Goal: Task Accomplishment & Management: Manage account settings

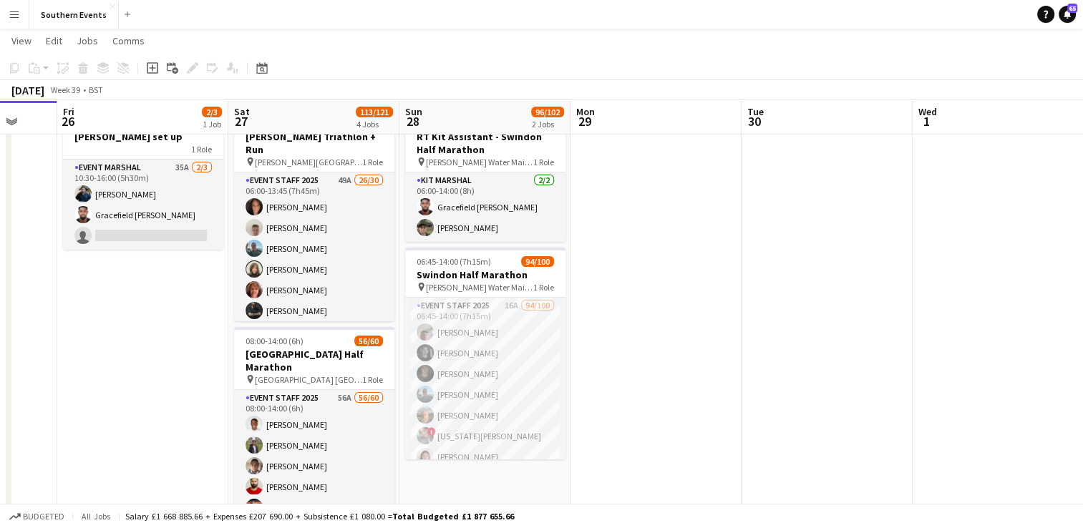
scroll to position [72, 0]
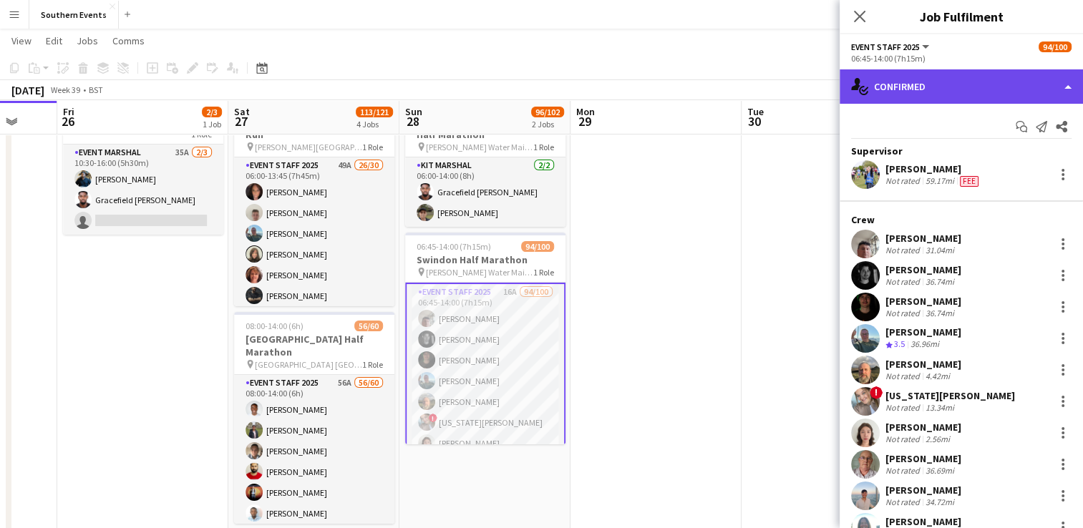
click at [945, 90] on div "single-neutral-actions-check-2 Confirmed" at bounding box center [960, 86] width 243 height 34
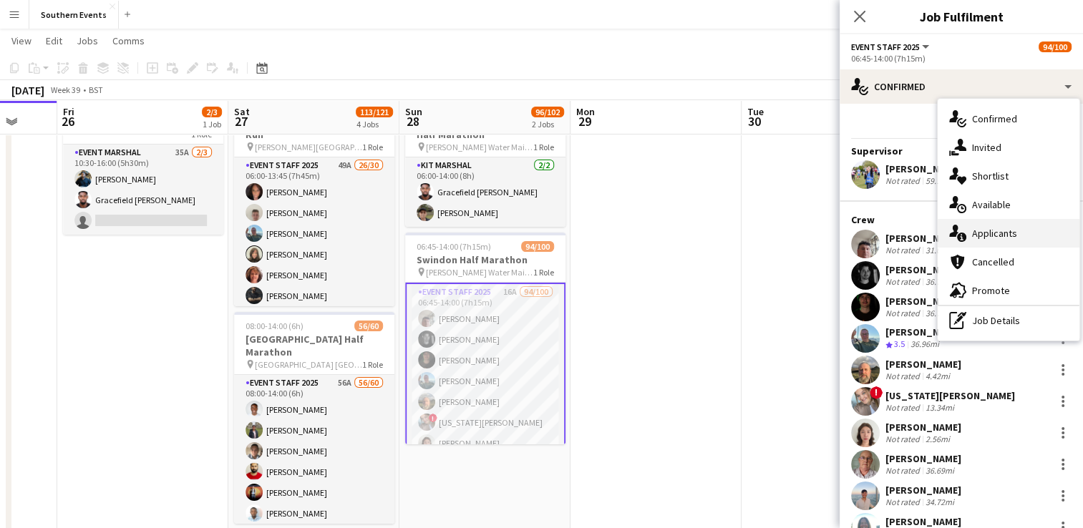
click at [992, 243] on div "single-neutral-actions-information Applicants" at bounding box center [1008, 233] width 142 height 29
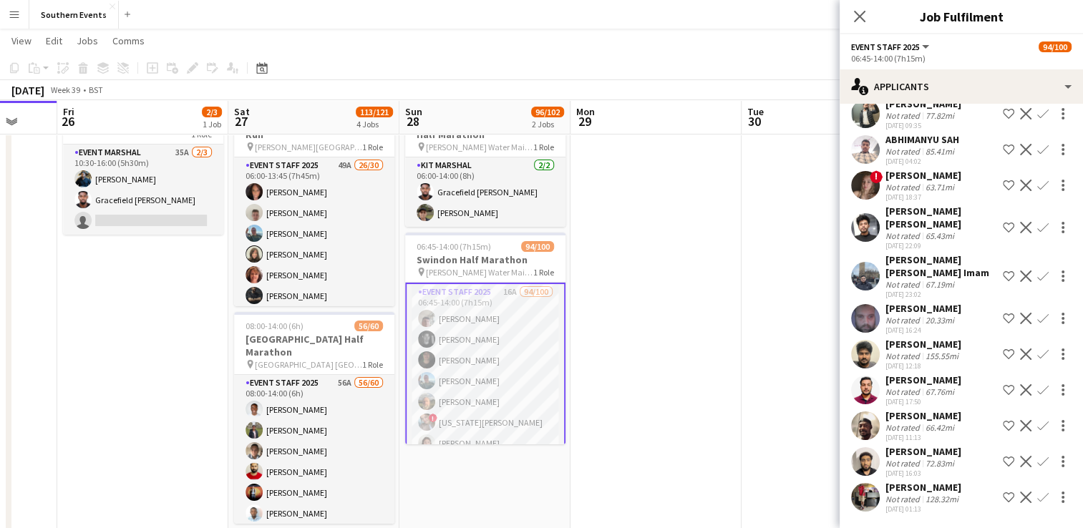
scroll to position [0, 0]
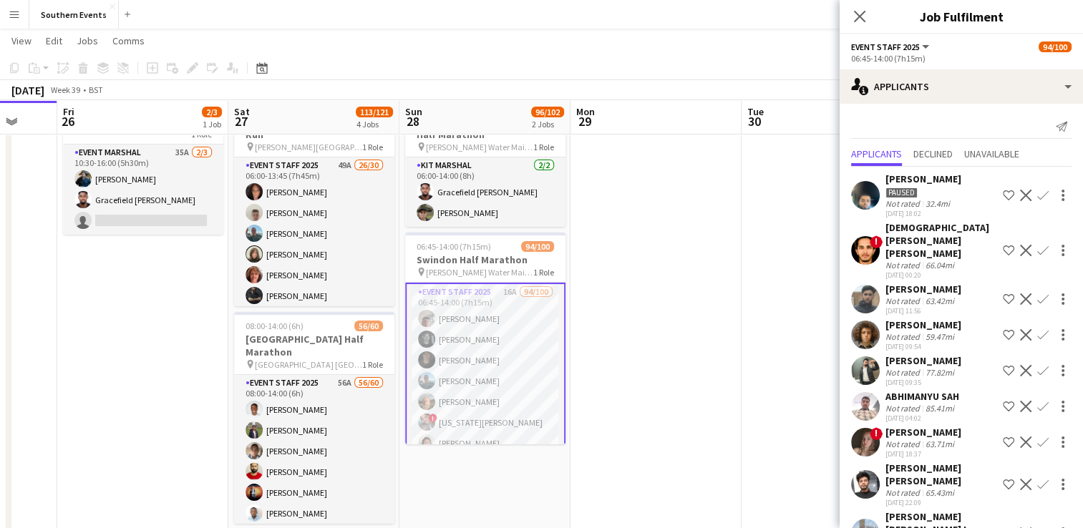
click at [611, 328] on app-date-cell at bounding box center [655, 534] width 171 height 891
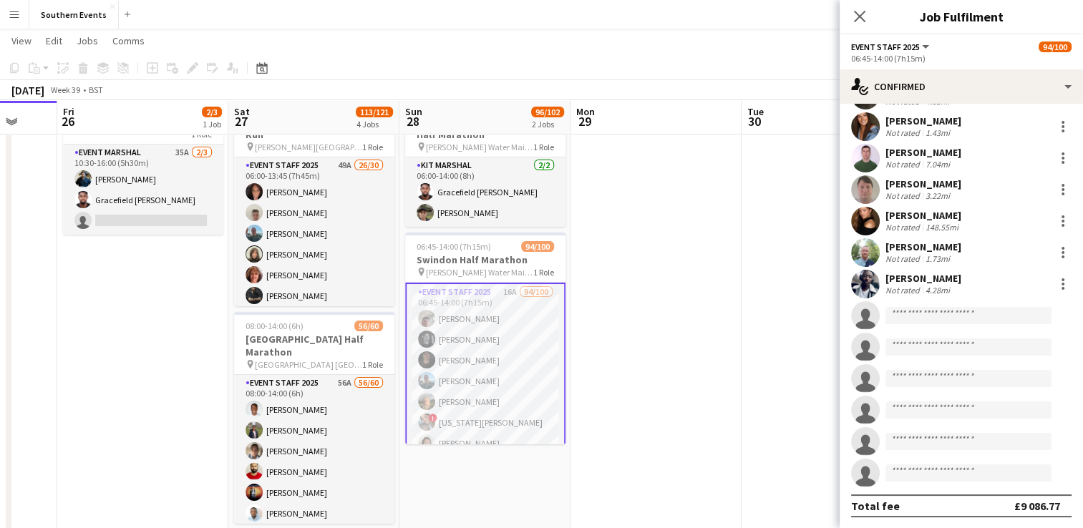
scroll to position [2864, 0]
click at [21, 10] on button "Menu" at bounding box center [14, 14] width 29 height 29
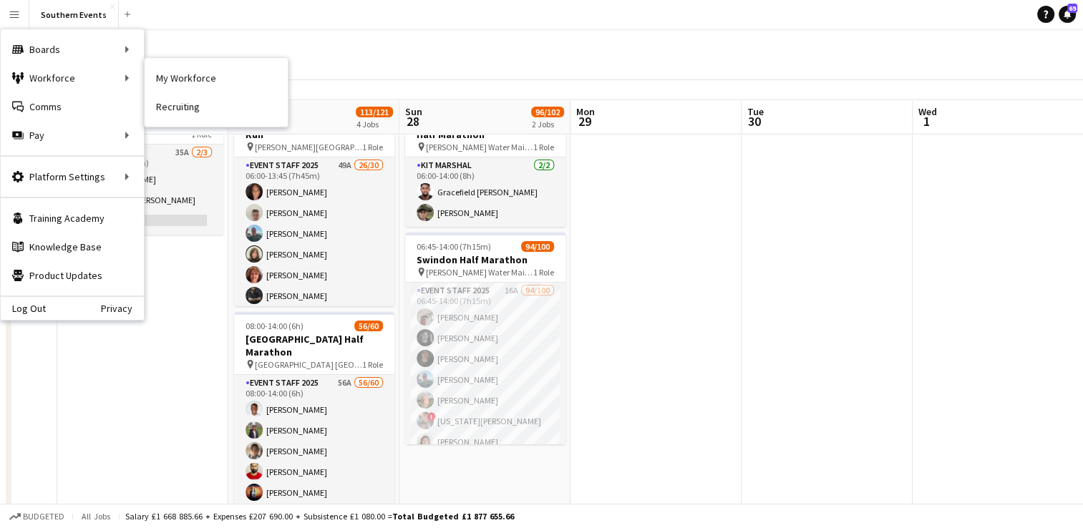
drag, startPoint x: 197, startPoint y: 77, endPoint x: 605, endPoint y: 127, distance: 411.0
click at [197, 77] on link "My Workforce" at bounding box center [216, 78] width 143 height 29
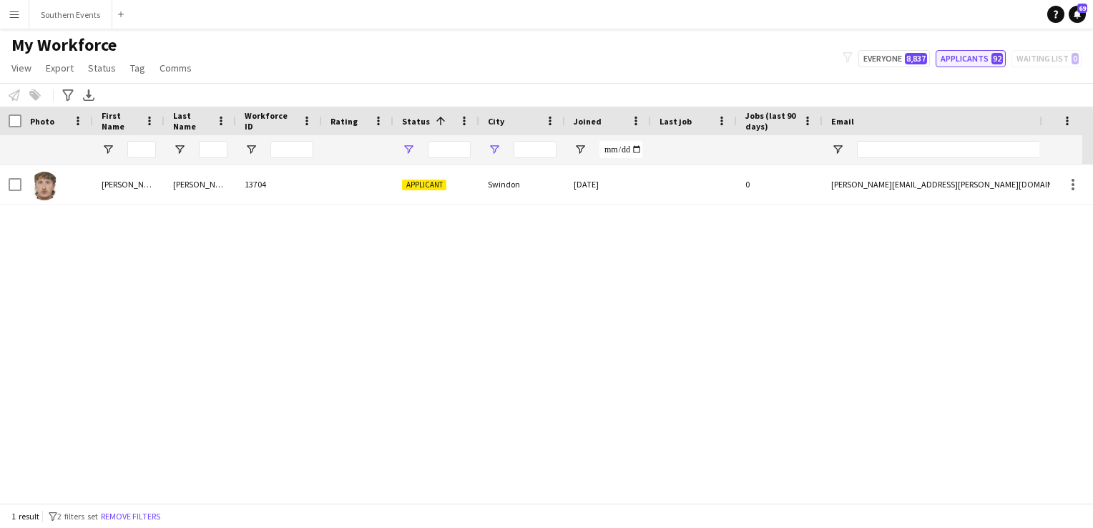
type input "**********"
type input "**"
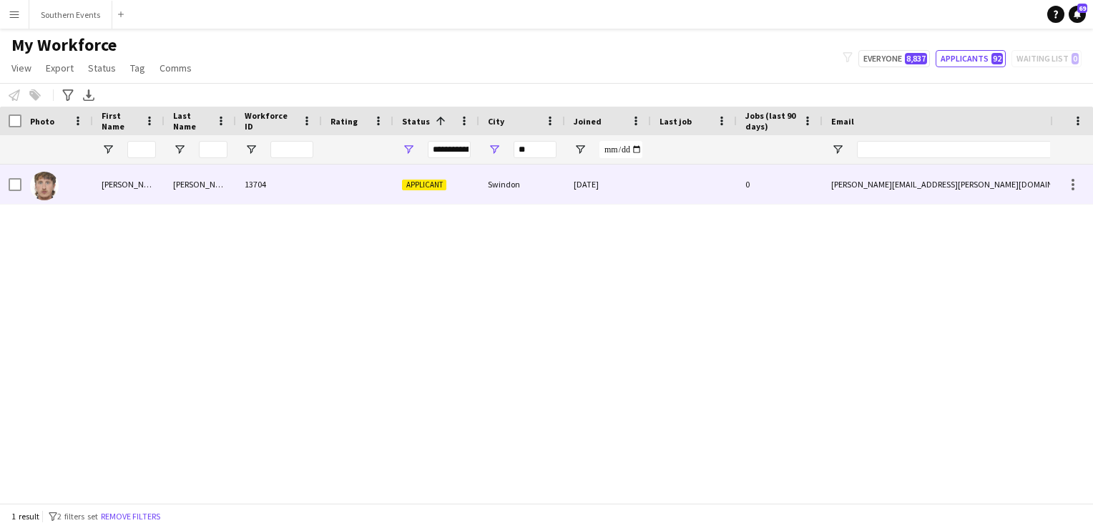
click at [291, 185] on div "13704" at bounding box center [279, 184] width 86 height 39
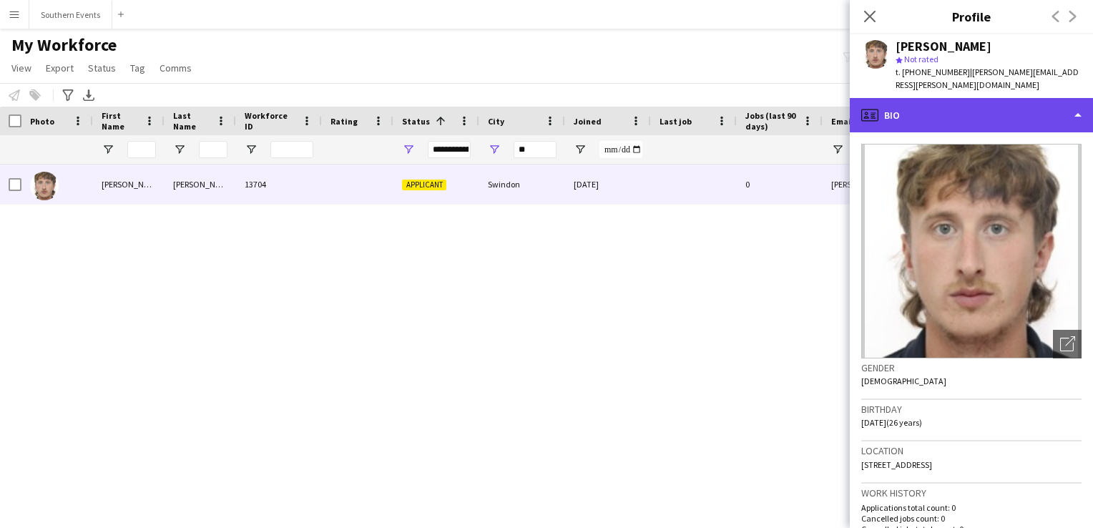
click at [942, 105] on div "profile Bio" at bounding box center [971, 115] width 243 height 34
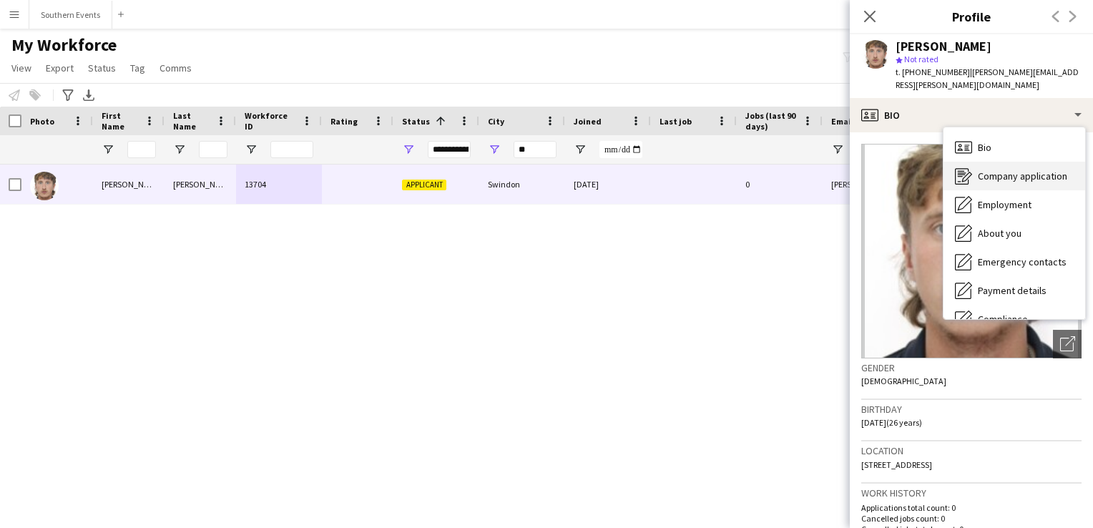
click at [987, 170] on span "Company application" at bounding box center [1022, 176] width 89 height 13
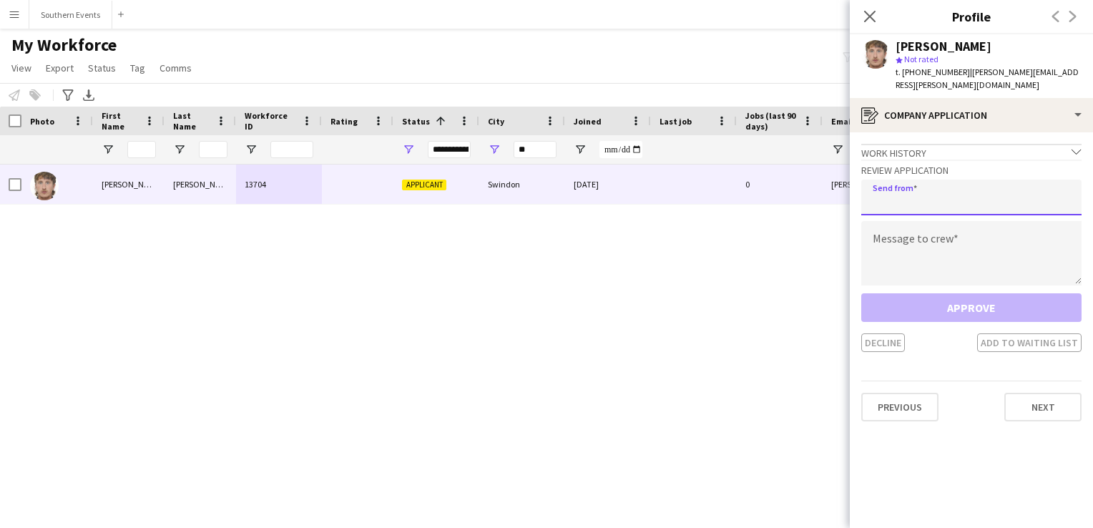
drag, startPoint x: 957, startPoint y: 180, endPoint x: 948, endPoint y: 192, distance: 15.5
click at [955, 180] on input "email" at bounding box center [972, 198] width 220 height 36
type input "**********"
click at [915, 263] on textarea at bounding box center [972, 253] width 220 height 64
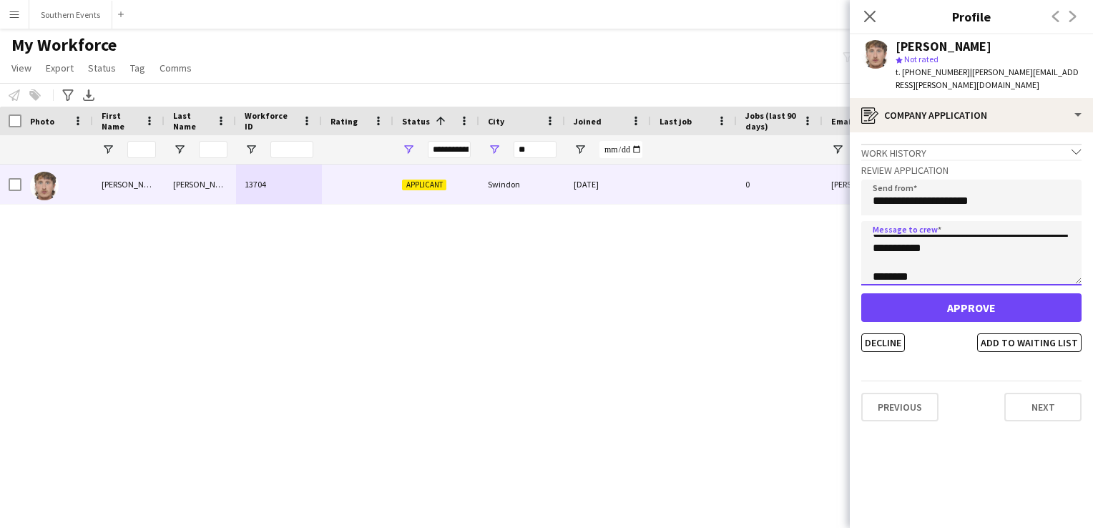
scroll to position [80, 0]
type textarea "**********"
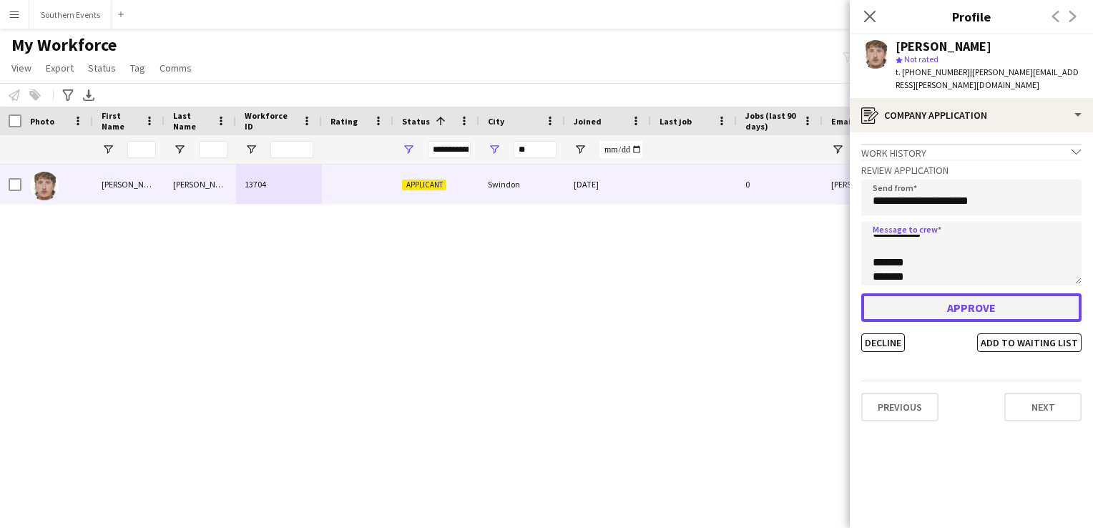
click at [926, 295] on button "Approve" at bounding box center [972, 307] width 220 height 29
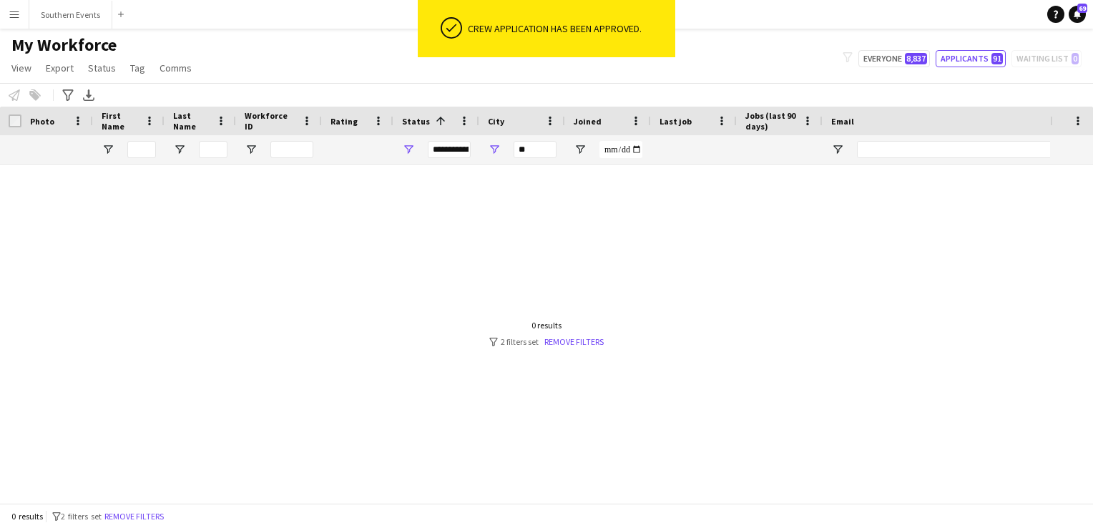
click at [177, 313] on div at bounding box center [525, 329] width 1050 height 328
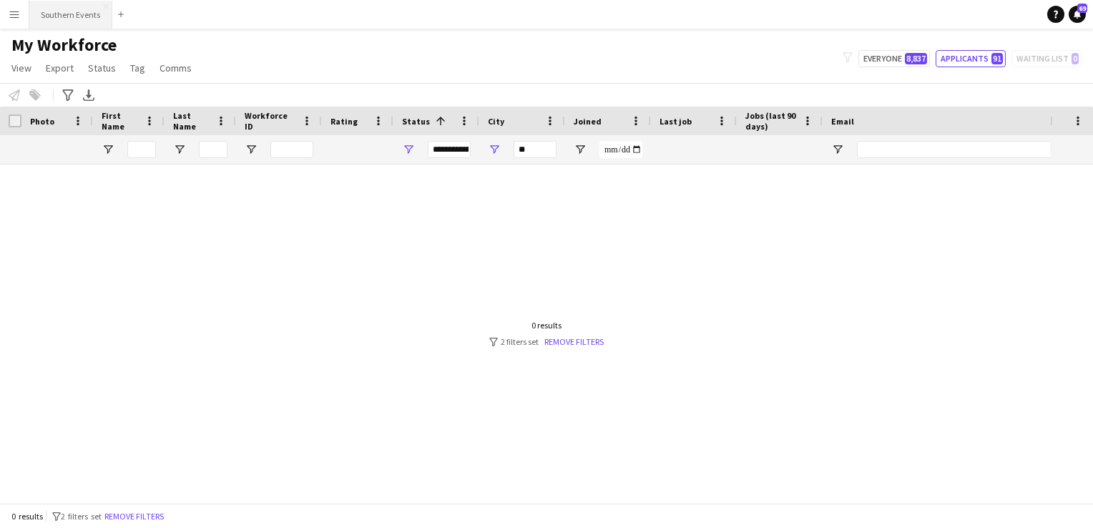
click at [42, 17] on button "Southern Events Close" at bounding box center [70, 15] width 83 height 28
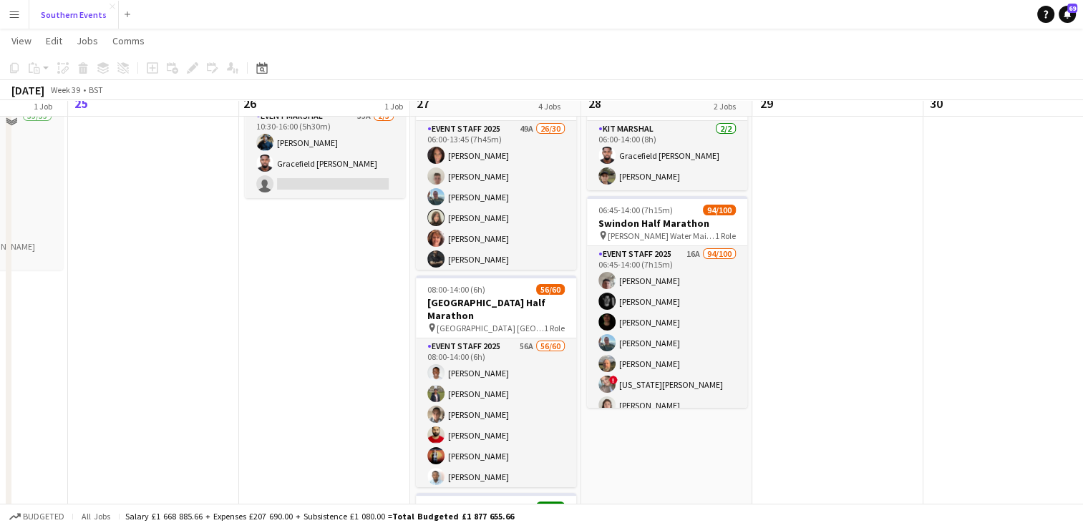
scroll to position [109, 0]
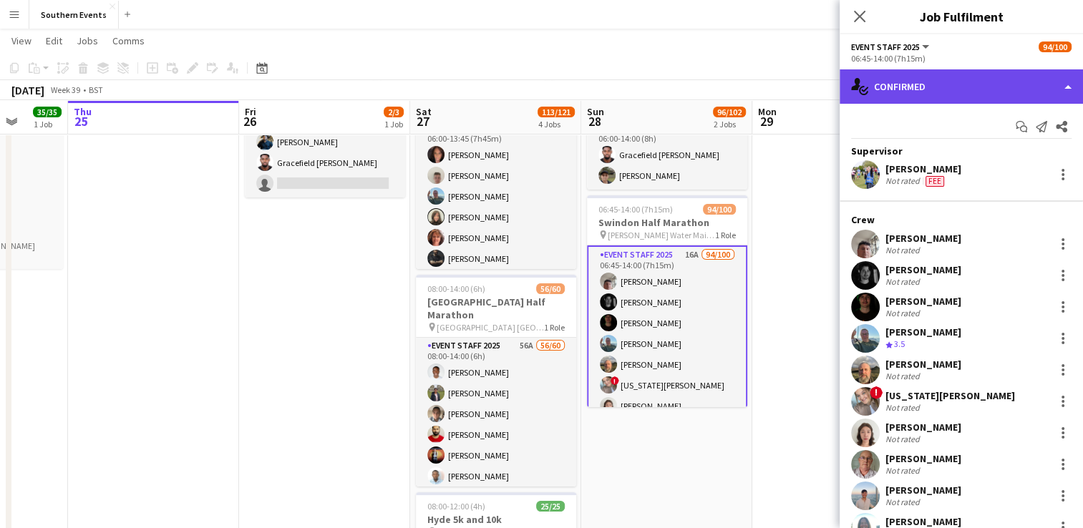
click at [948, 79] on div "single-neutral-actions-check-2 Confirmed" at bounding box center [960, 86] width 243 height 34
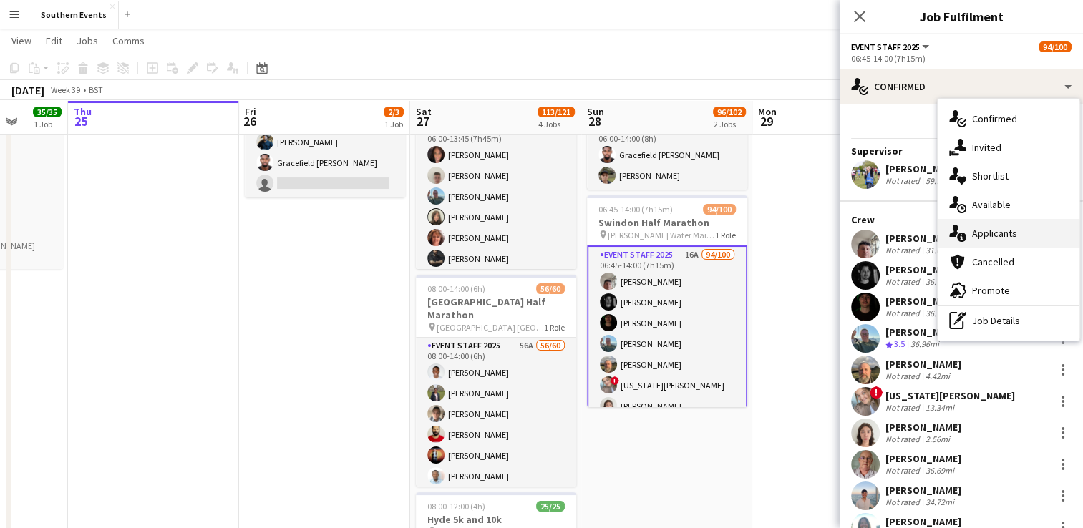
click at [985, 238] on span "Applicants" at bounding box center [994, 233] width 45 height 13
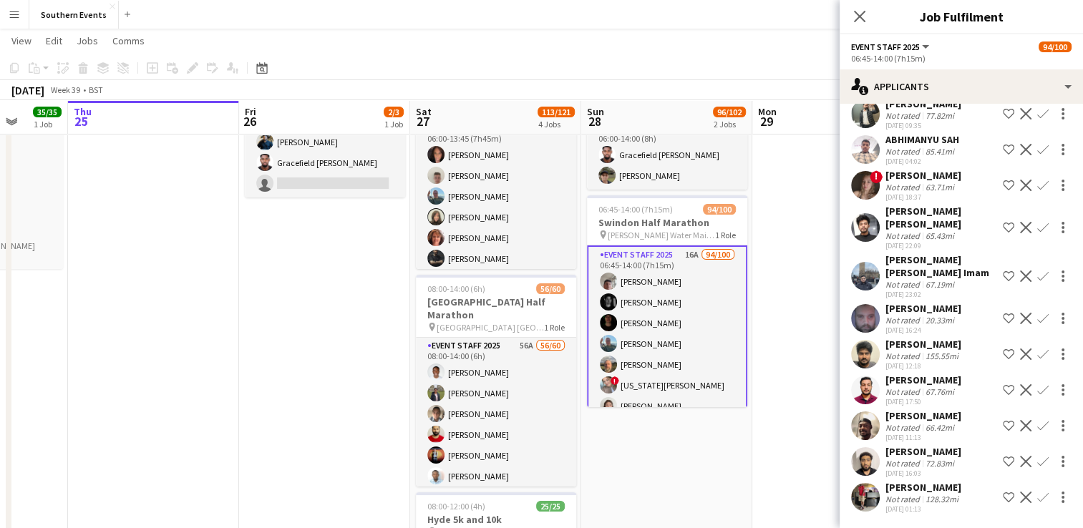
scroll to position [0, 0]
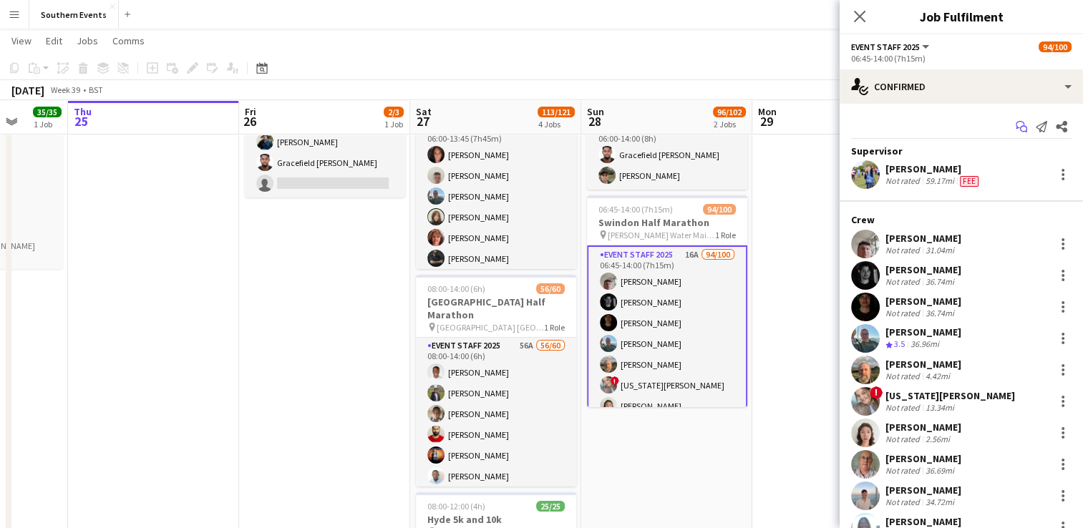
click at [1015, 125] on icon "Start chat" at bounding box center [1020, 126] width 11 height 11
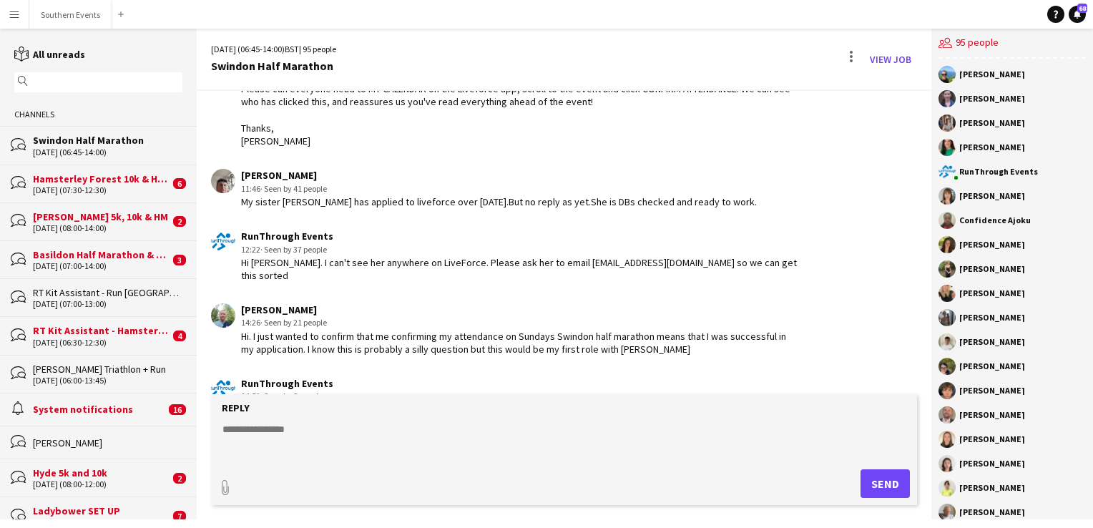
scroll to position [3141, 0]
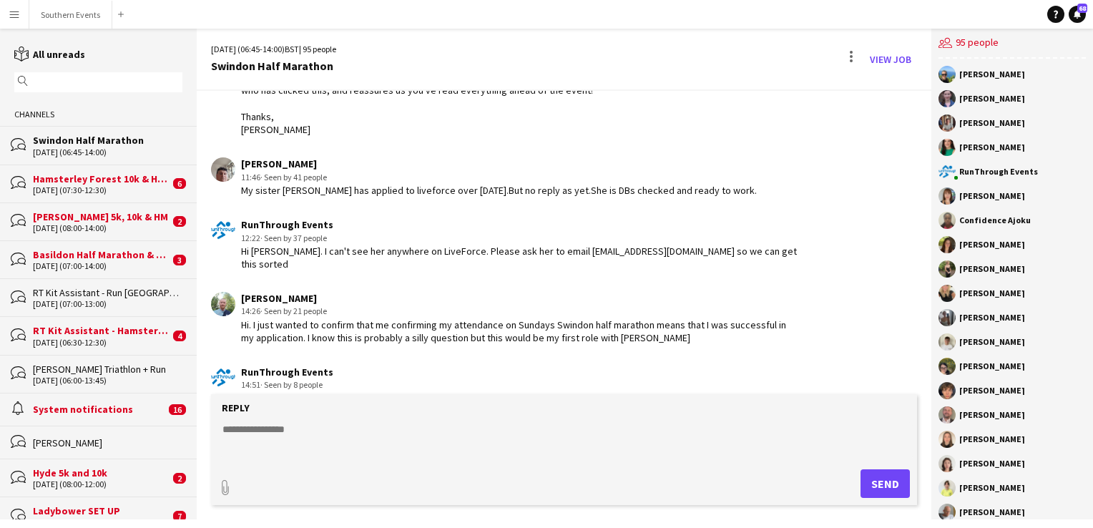
click at [112, 225] on div "[DATE] (08:00-14:00)" at bounding box center [101, 228] width 137 height 10
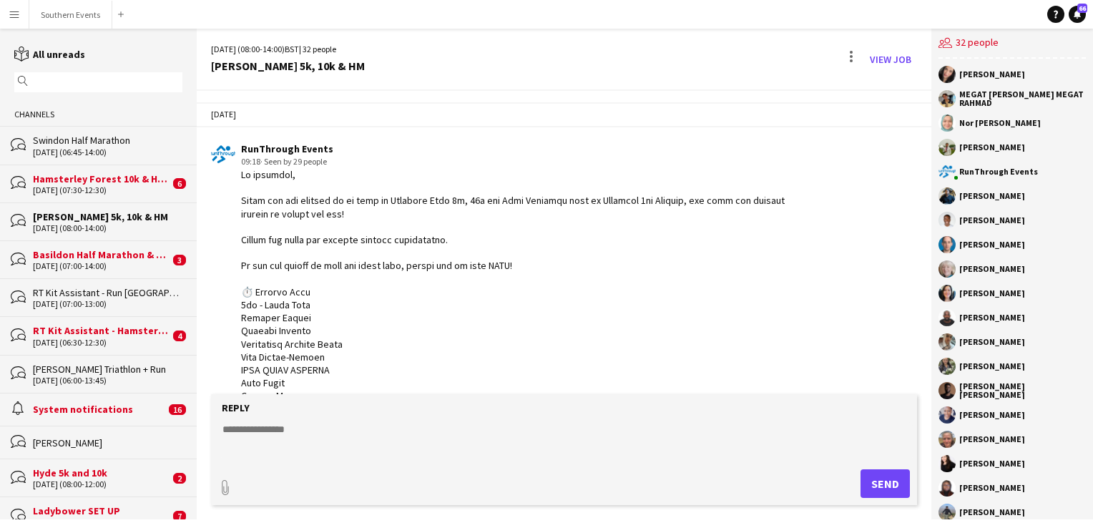
scroll to position [2178, 0]
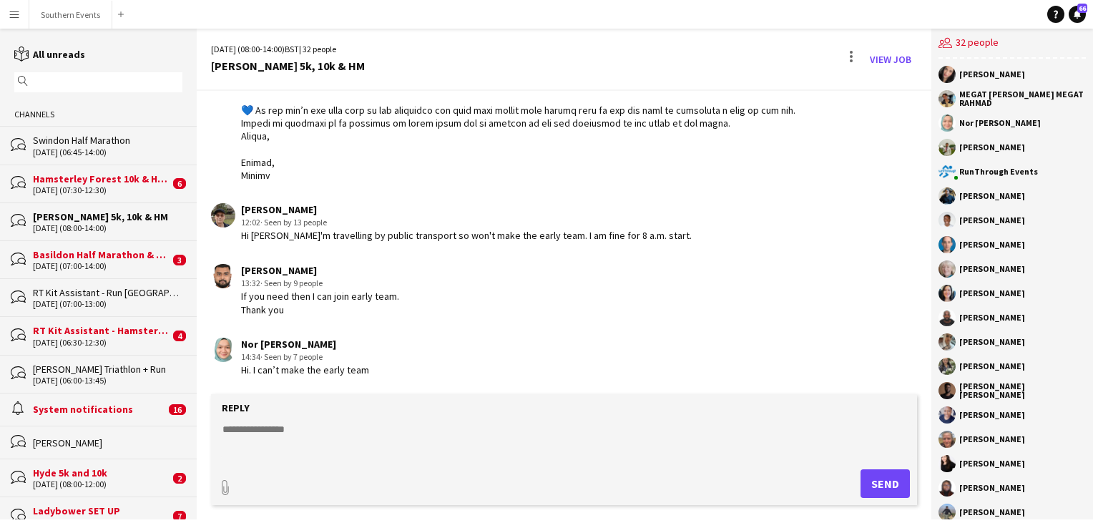
click at [260, 440] on textarea at bounding box center [567, 440] width 692 height 37
type textarea "**********"
click at [878, 482] on button "Send" at bounding box center [885, 483] width 49 height 29
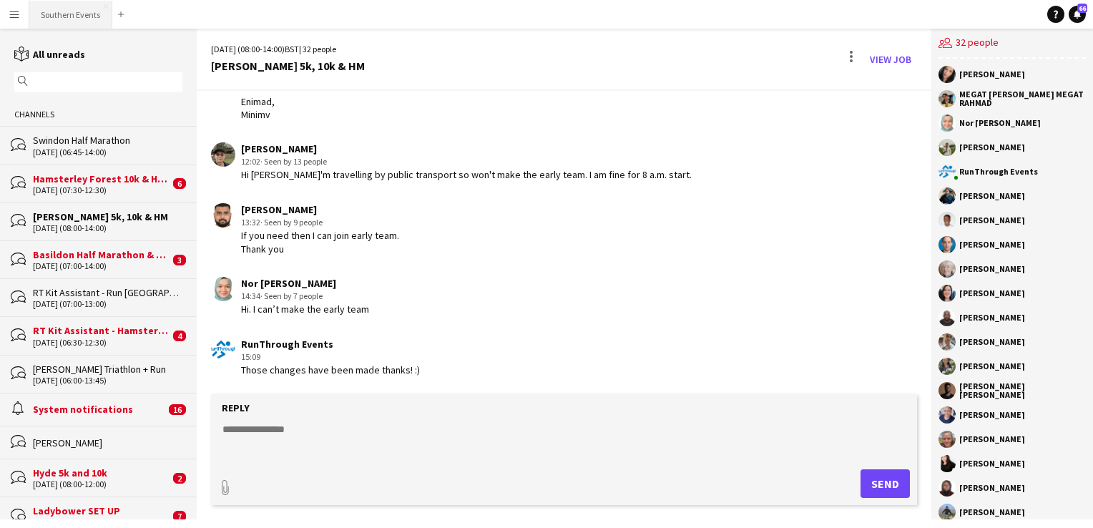
click at [59, 14] on button "Southern Events Close" at bounding box center [70, 15] width 83 height 28
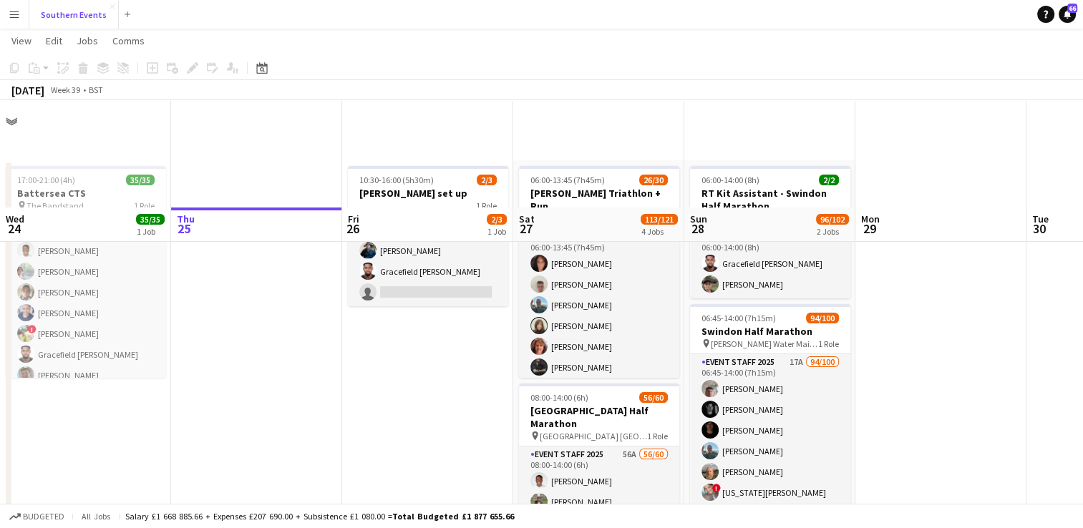
scroll to position [119, 0]
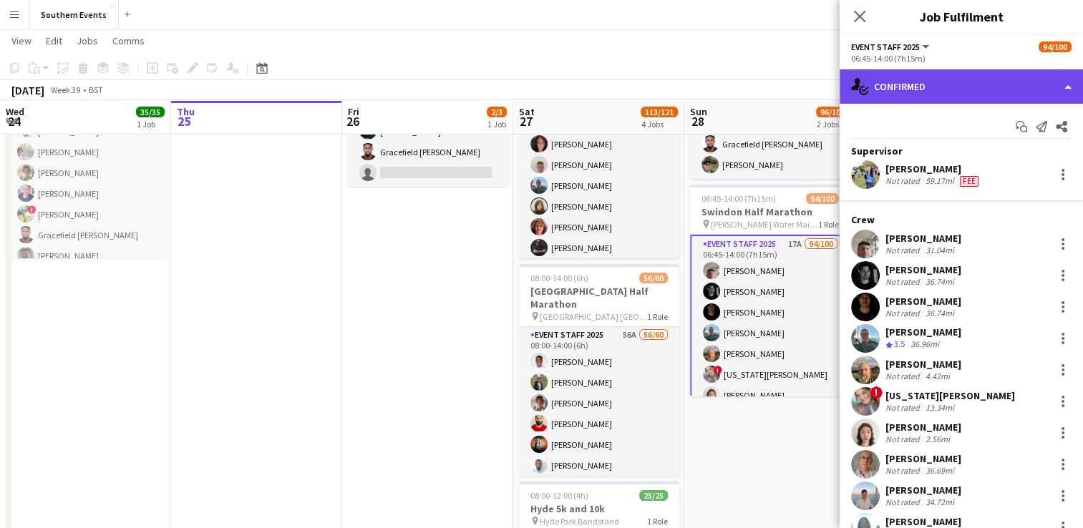
click at [933, 94] on div "single-neutral-actions-check-2 Confirmed" at bounding box center [960, 86] width 243 height 34
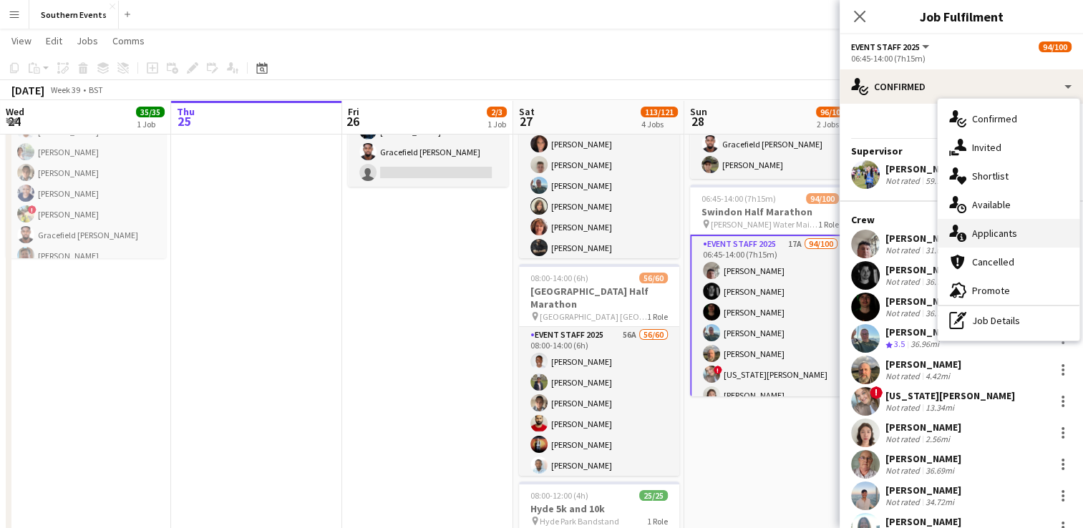
click at [972, 234] on span "Applicants" at bounding box center [994, 233] width 45 height 13
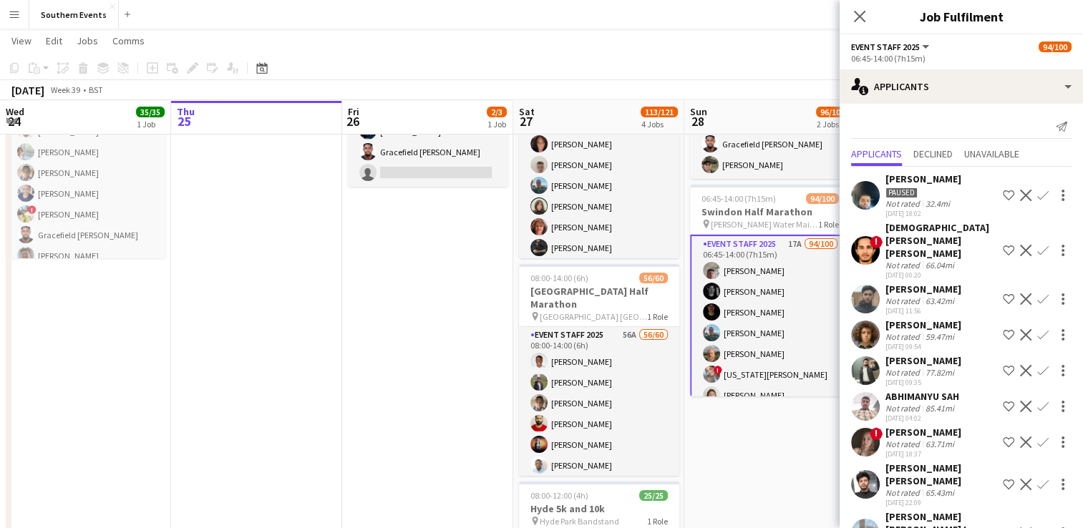
scroll to position [305, 0]
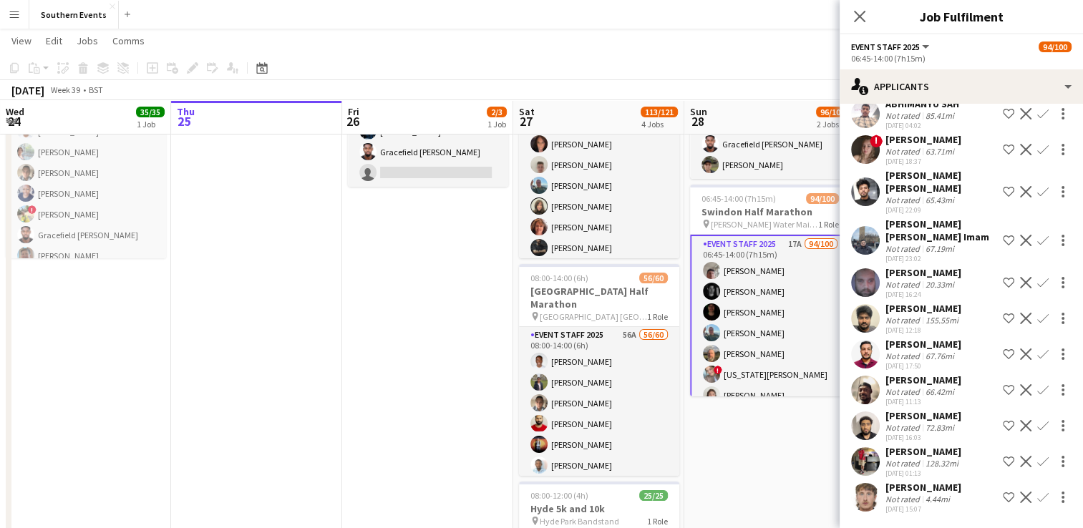
click at [1037, 492] on app-icon "Confirm" at bounding box center [1042, 497] width 11 height 11
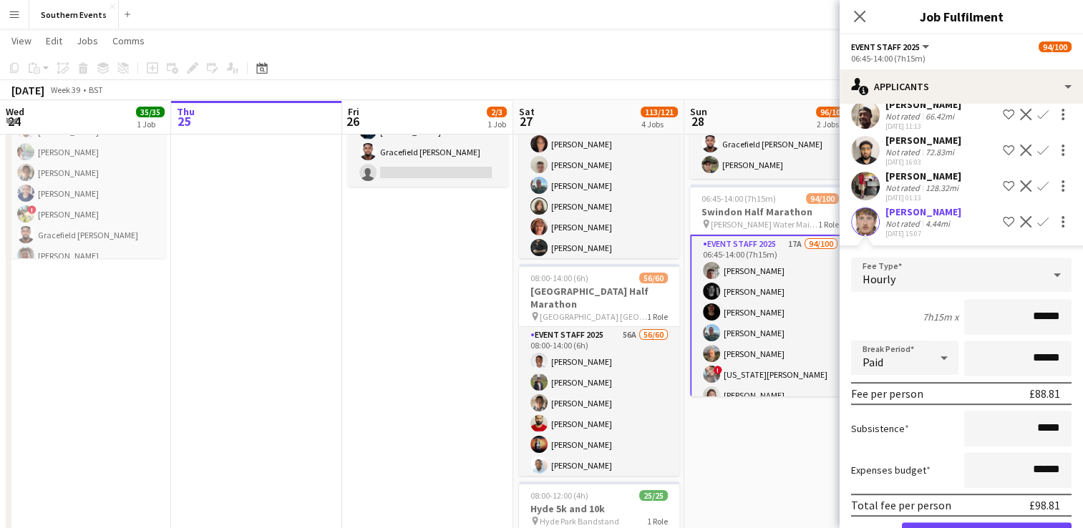
scroll to position [615, 0]
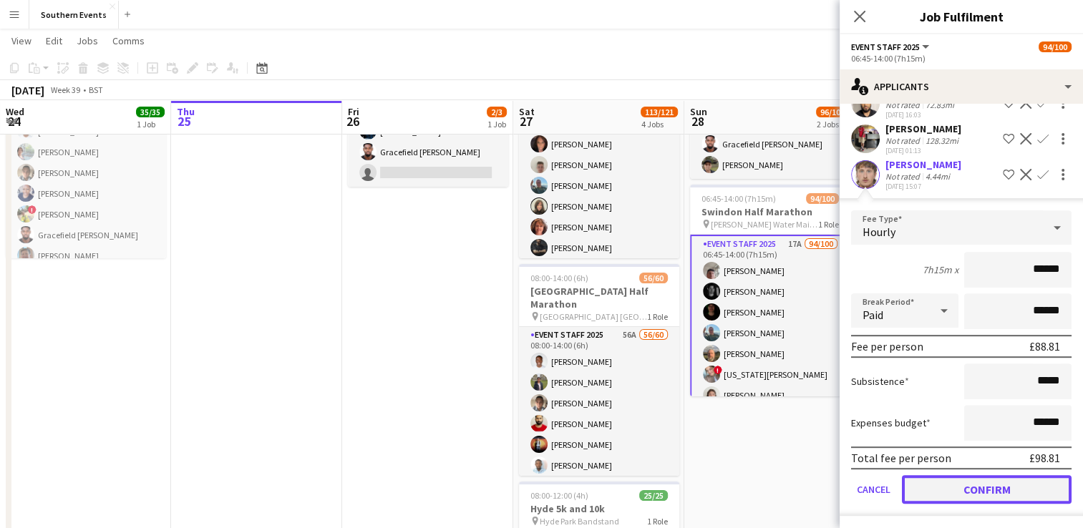
click at [914, 489] on button "Confirm" at bounding box center [987, 489] width 170 height 29
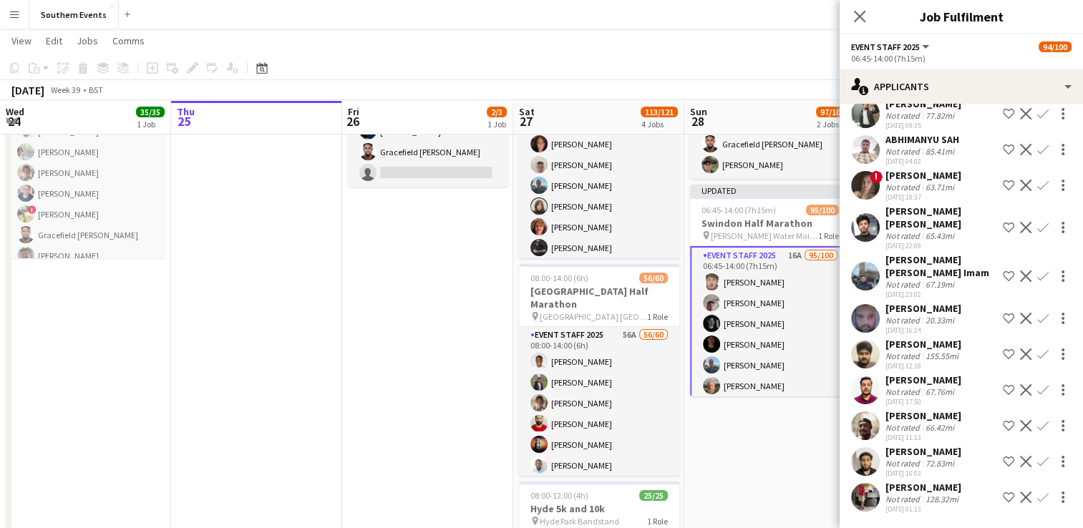
scroll to position [256, 0]
click at [761, 442] on app-date-cell "06:00-14:00 (8h) 2/2 RT Kit Assistant - Swindon Half Marathon pin [PERSON_NAME]…" at bounding box center [769, 486] width 171 height 891
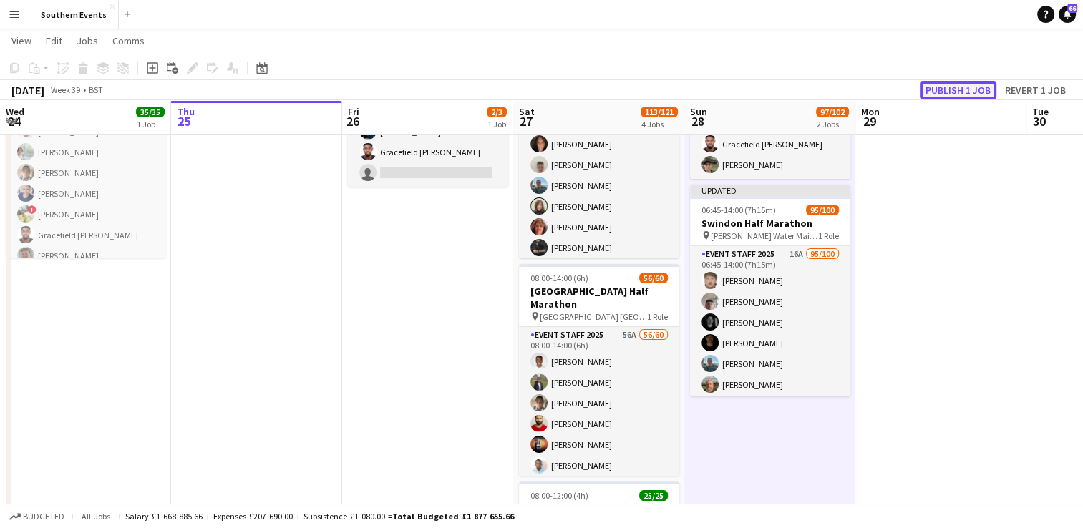
click at [957, 89] on button "Publish 1 job" at bounding box center [958, 90] width 77 height 19
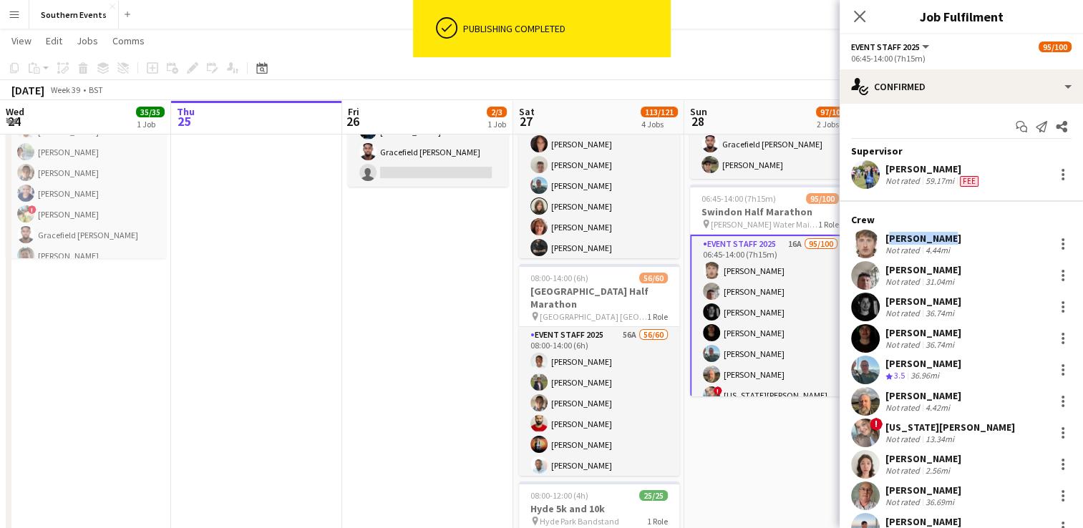
drag, startPoint x: 885, startPoint y: 236, endPoint x: 953, endPoint y: 231, distance: 68.2
click at [953, 231] on div "[PERSON_NAME] Not rated 4.44mi" at bounding box center [960, 244] width 243 height 29
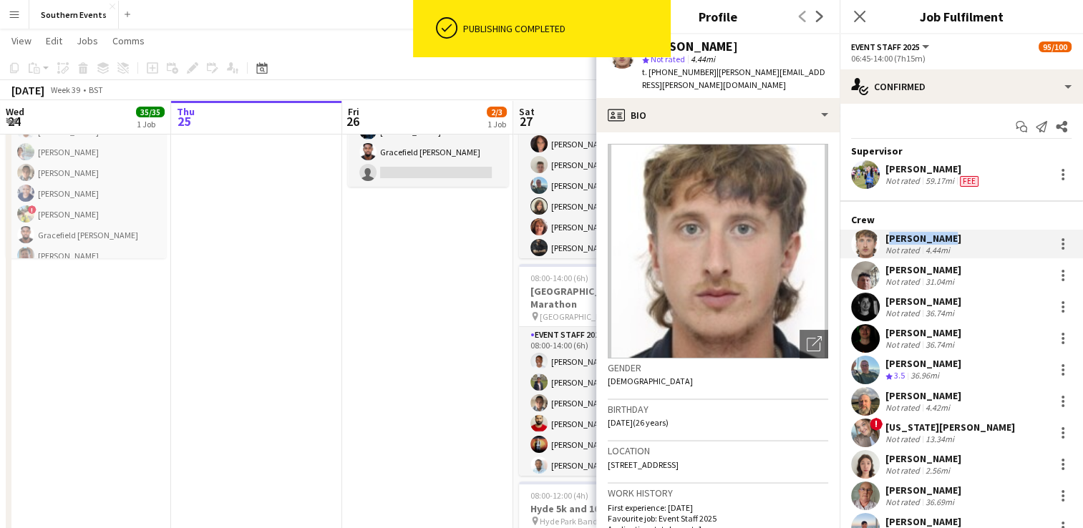
copy div "[PERSON_NAME]"
